Goal: Find specific page/section: Find specific page/section

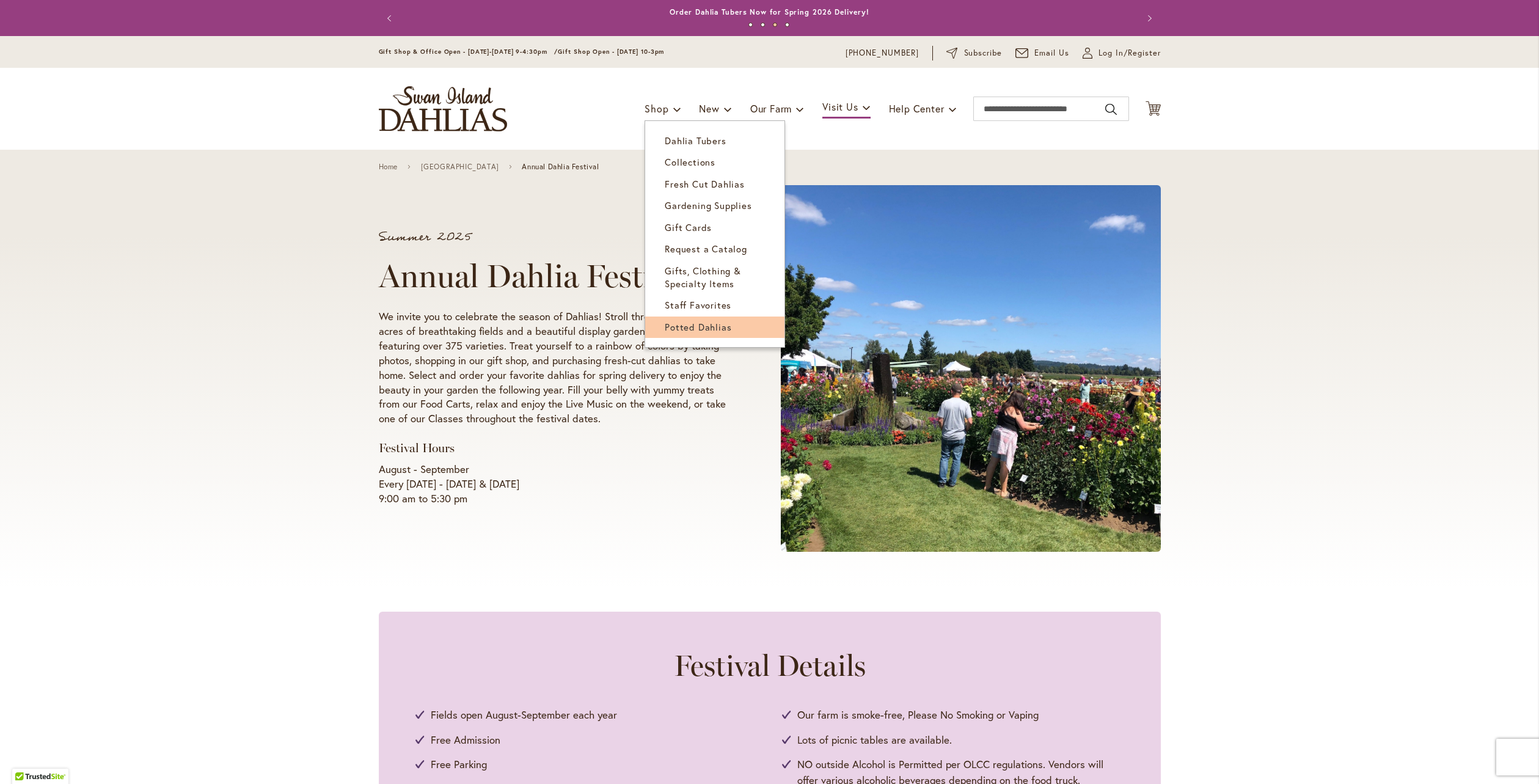
click at [707, 321] on span "Potted Dahlias" at bounding box center [698, 327] width 67 height 12
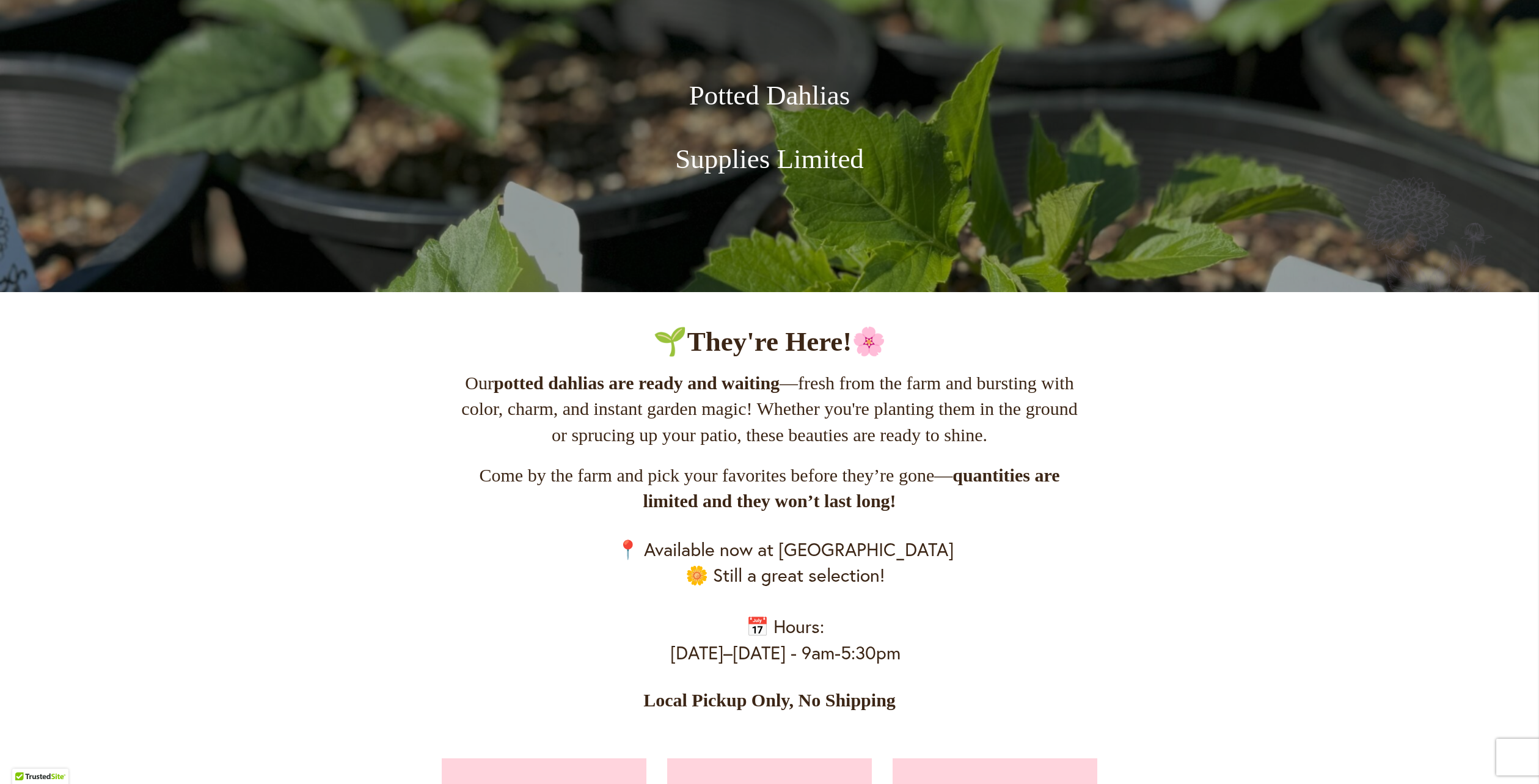
scroll to position [183, 0]
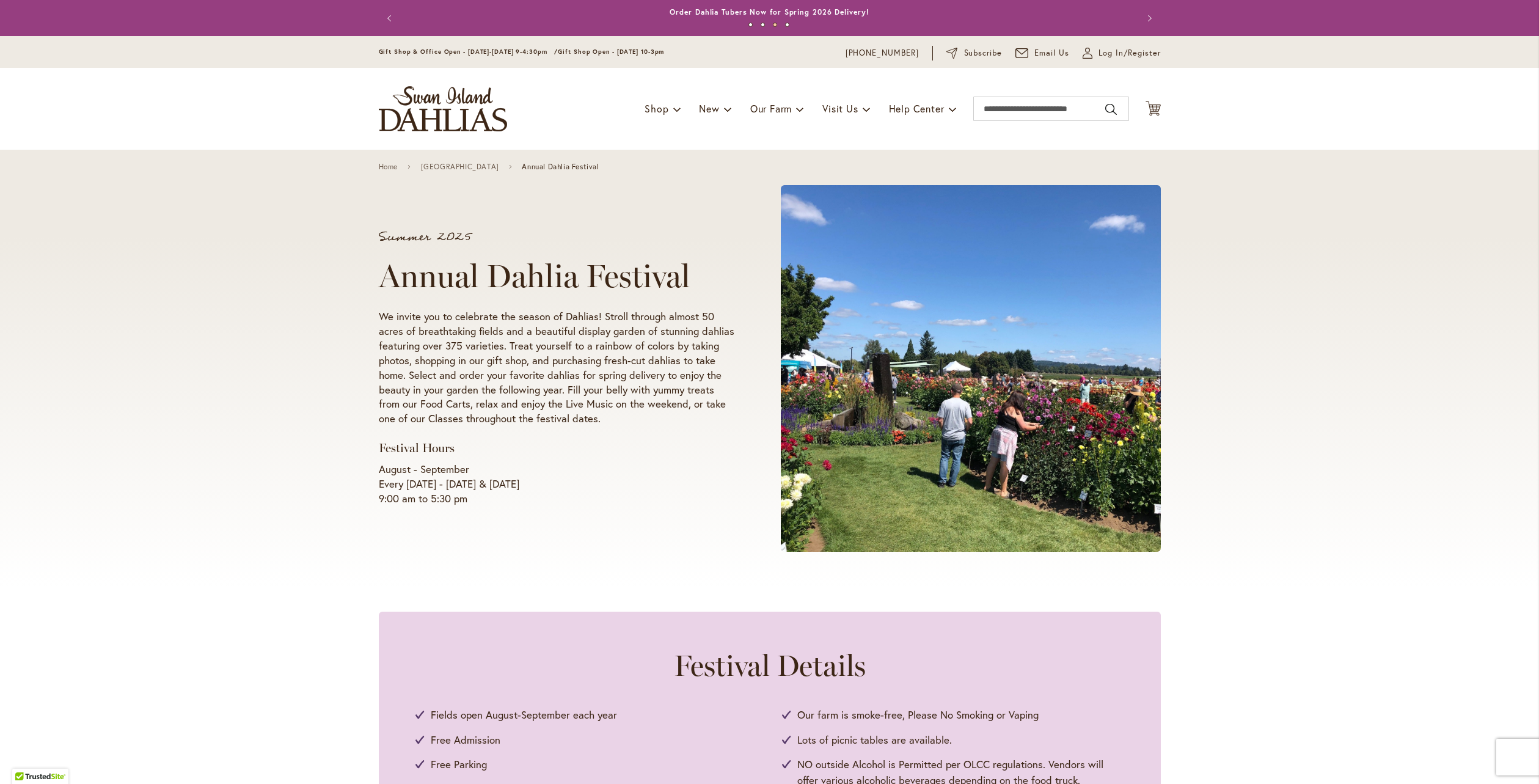
click at [432, 467] on p "August - September Every Wednesday - Sunday & Labor Day 9:00 am to 5:30 pm" at bounding box center [556, 483] width 356 height 44
